Goal: Communication & Community: Share content

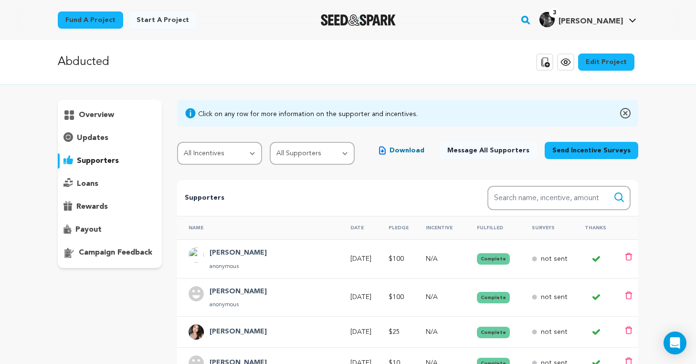
click at [421, 151] on span "Download" at bounding box center [407, 151] width 35 height 10
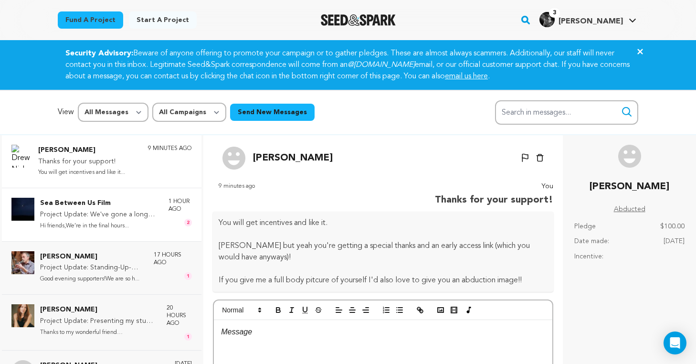
scroll to position [86, 0]
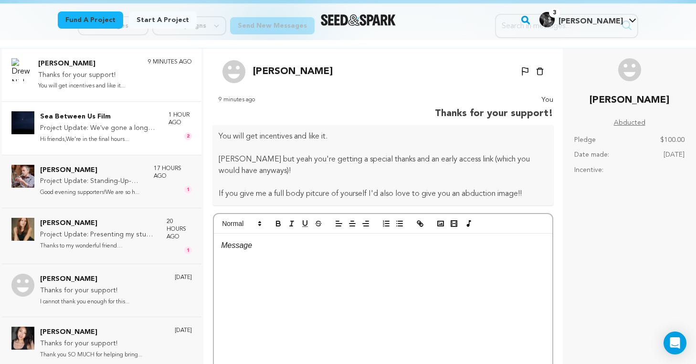
click at [106, 122] on p "Sea Between Us Film" at bounding box center [99, 116] width 119 height 11
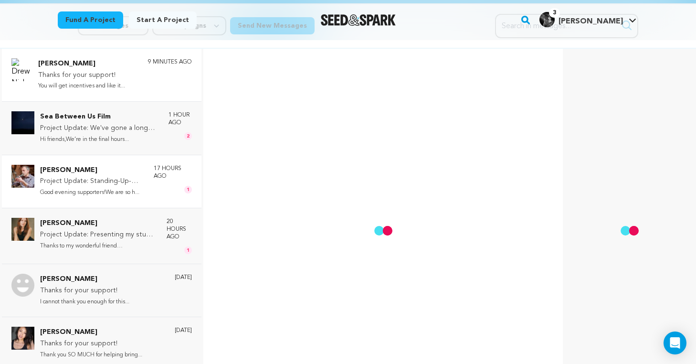
click at [117, 178] on p "Project Update: Standing-Up-date #2" at bounding box center [92, 181] width 104 height 11
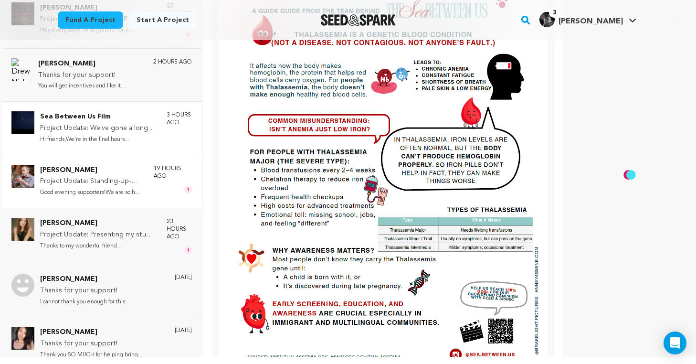
scroll to position [143, 0]
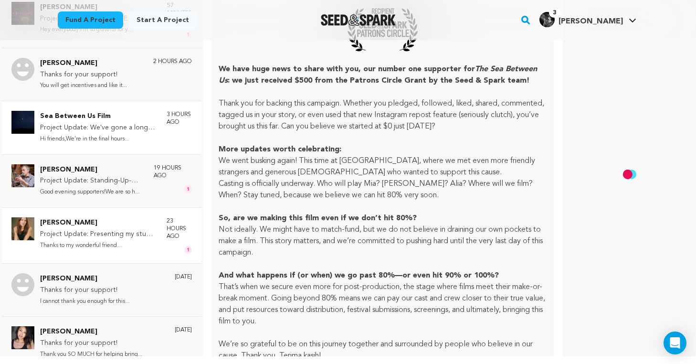
click at [138, 209] on div "Cerridwyn McCaffrey Project Update: Presenting my studio logo & project updates…" at bounding box center [102, 235] width 200 height 56
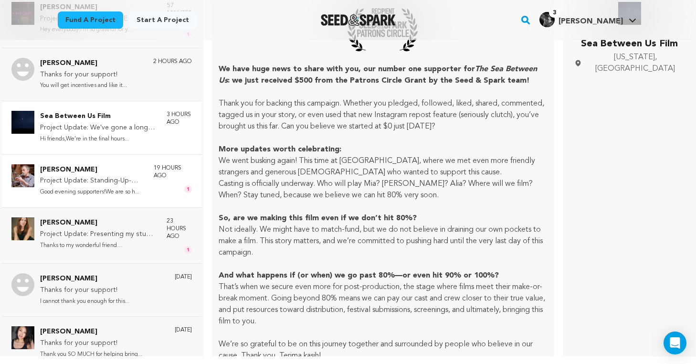
click at [131, 191] on p "Good evening supporters!We are so h..." at bounding box center [92, 192] width 104 height 11
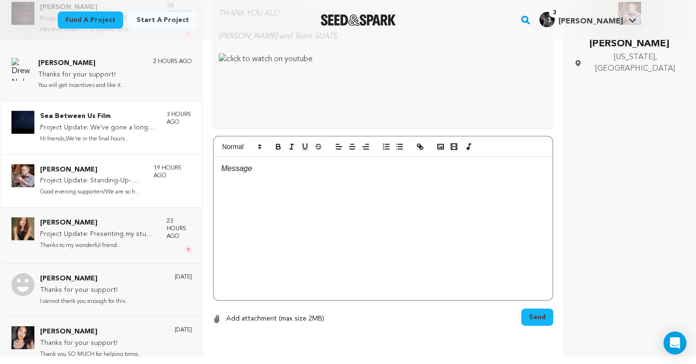
scroll to position [915, 0]
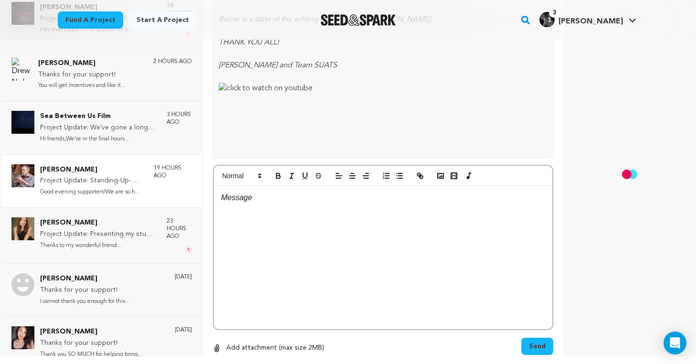
click at [119, 189] on p "Good evening supporters!We are so h..." at bounding box center [92, 192] width 104 height 11
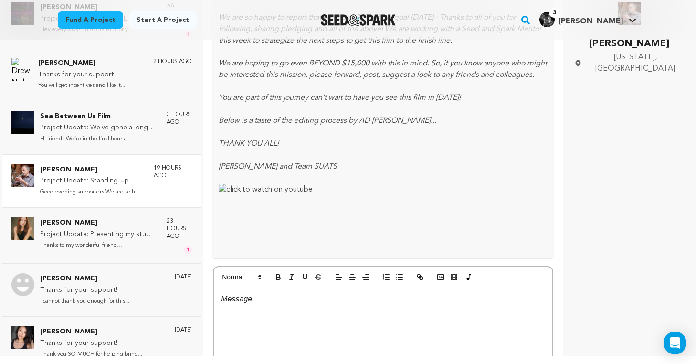
scroll to position [1339, 0]
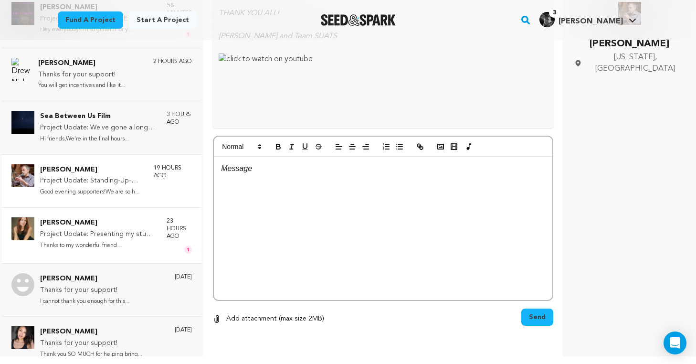
click at [117, 244] on p "Thanks to my wonderful friend Ruby..." at bounding box center [98, 245] width 117 height 11
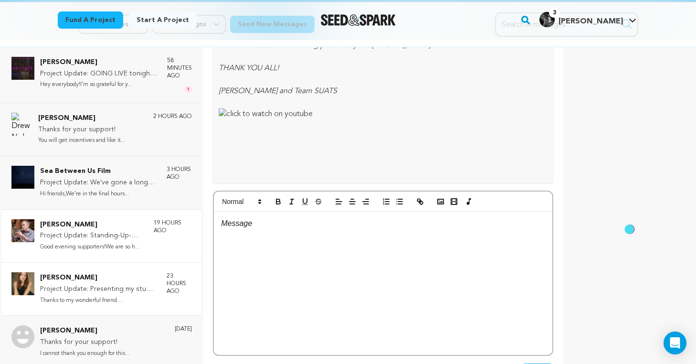
scroll to position [87, 0]
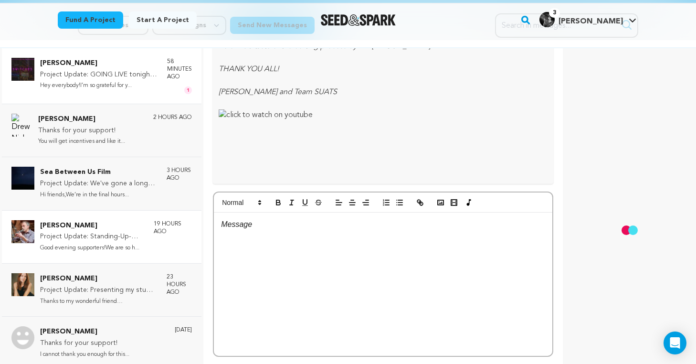
click at [118, 85] on p "Hey everybody!I’m so grateful for y..." at bounding box center [98, 85] width 117 height 11
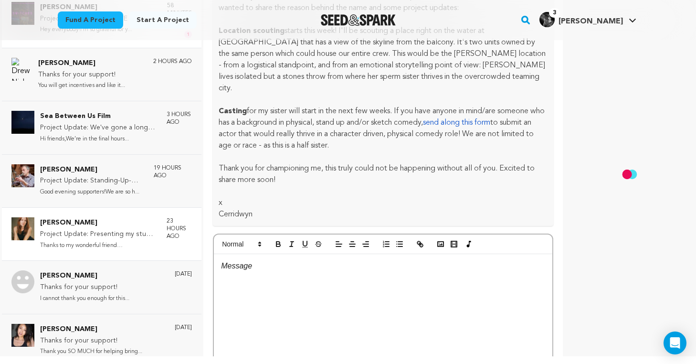
scroll to position [989, 0]
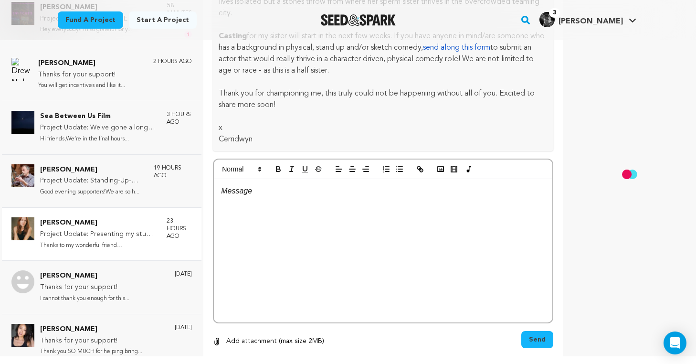
click at [126, 228] on p "Cerridwyn McCaffrey" at bounding box center [98, 222] width 117 height 11
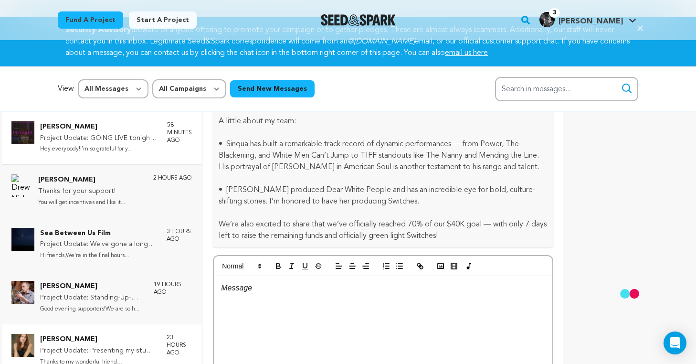
scroll to position [0, 0]
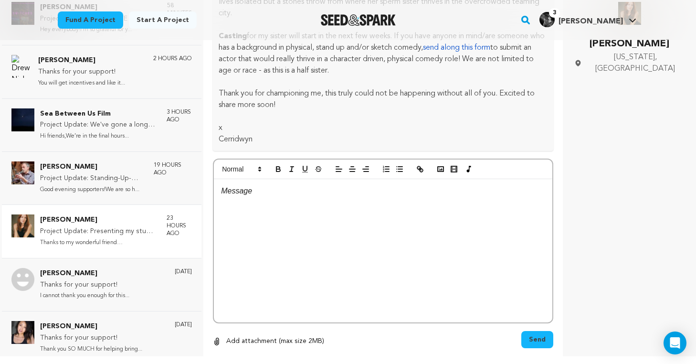
click at [97, 222] on p "Cerridwyn McCaffrey" at bounding box center [98, 219] width 117 height 11
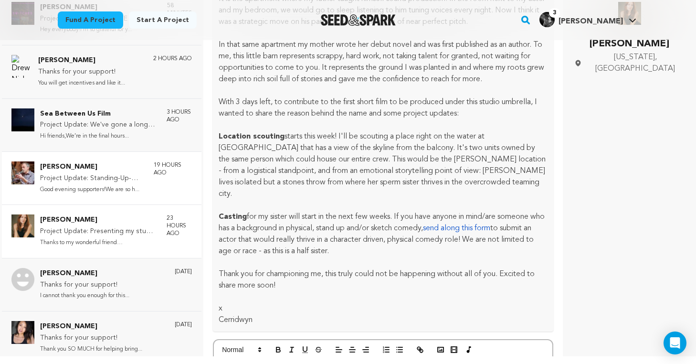
click at [85, 186] on p "Good evening supporters!We are so h..." at bounding box center [92, 189] width 104 height 11
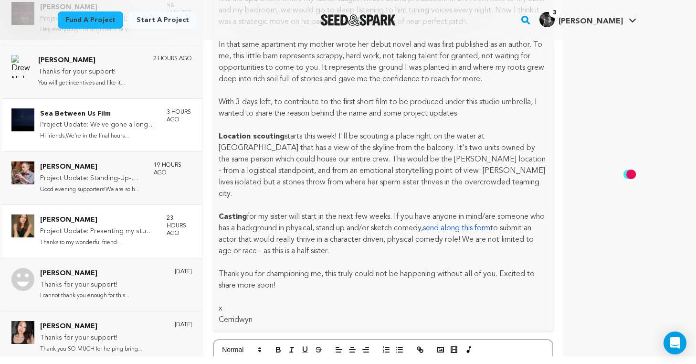
click at [111, 135] on p "Hi friends,We’re in the final hours..." at bounding box center [98, 136] width 117 height 11
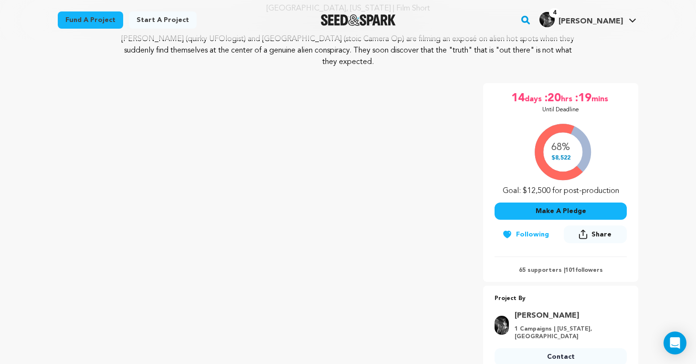
scroll to position [109, 0]
